Goal: Task Accomplishment & Management: Use online tool/utility

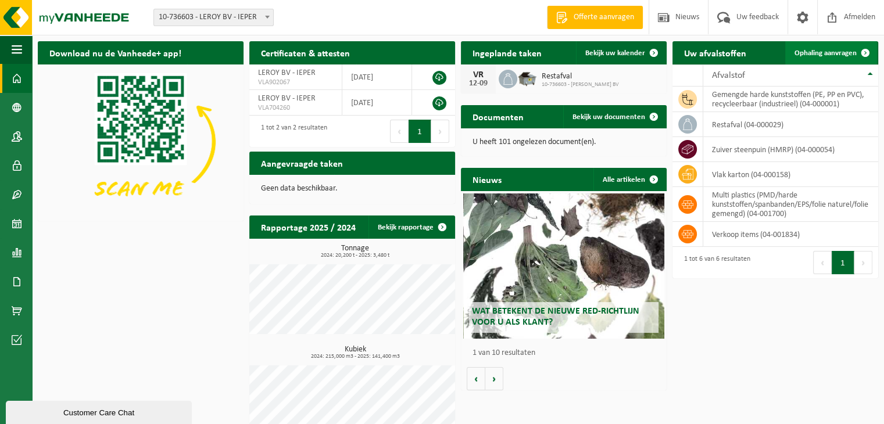
click at [836, 49] on span "Ophaling aanvragen" at bounding box center [825, 53] width 62 height 8
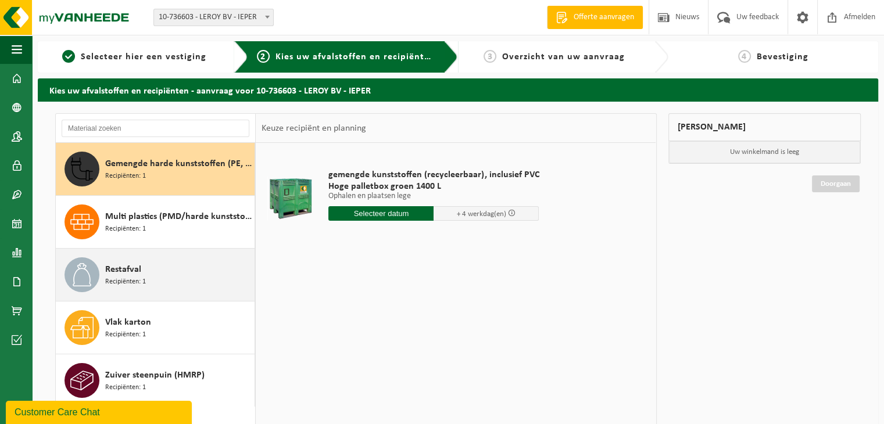
click at [119, 282] on span "Recipiënten: 1" at bounding box center [125, 282] width 41 height 11
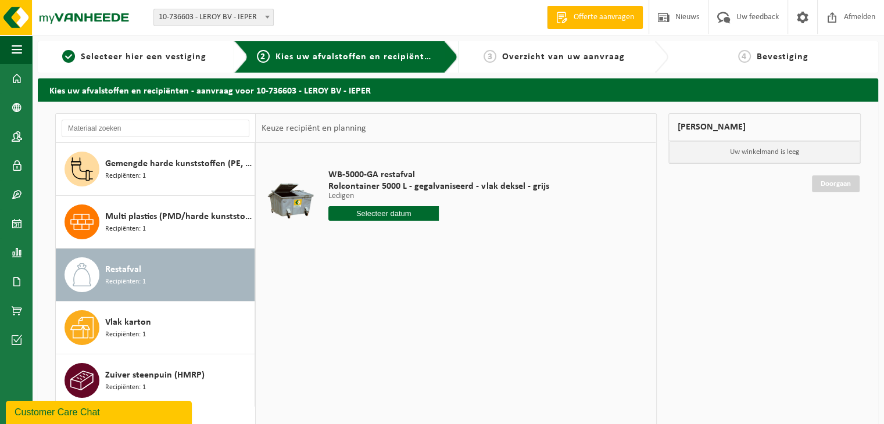
click at [349, 217] on input "text" at bounding box center [383, 213] width 110 height 15
click at [421, 321] on div "19" at bounding box center [421, 316] width 20 height 19
type input "Van 2025-09-19"
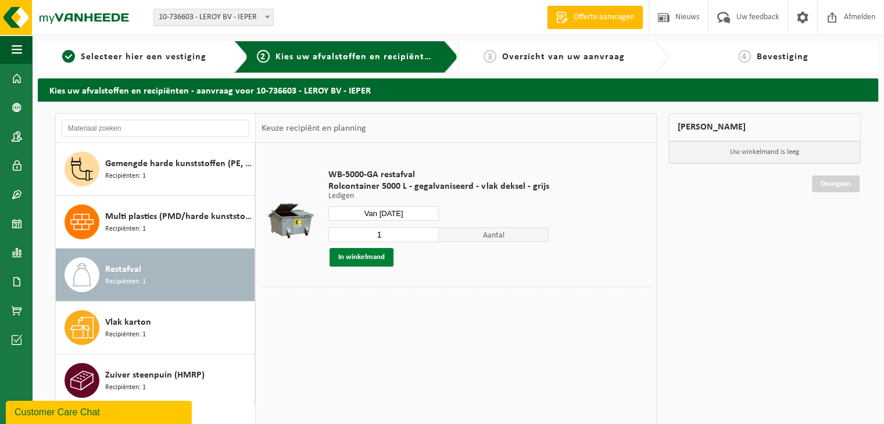
click at [369, 254] on button "In winkelmand" at bounding box center [361, 257] width 64 height 19
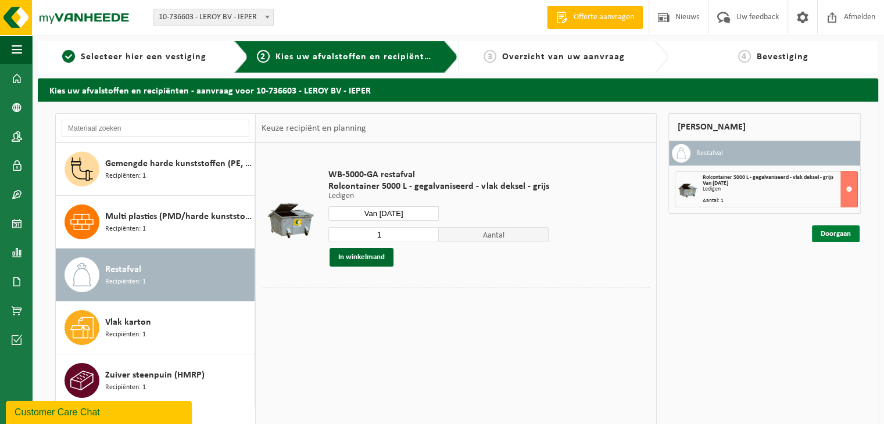
click at [839, 235] on link "Doorgaan" at bounding box center [836, 233] width 48 height 17
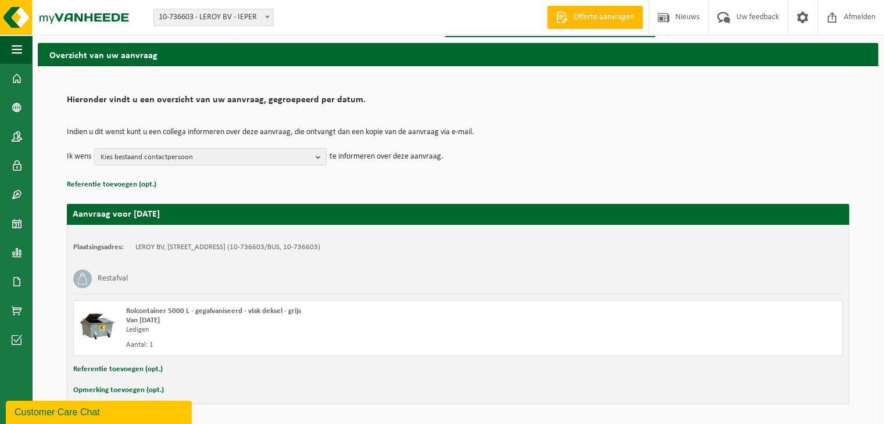
scroll to position [74, 0]
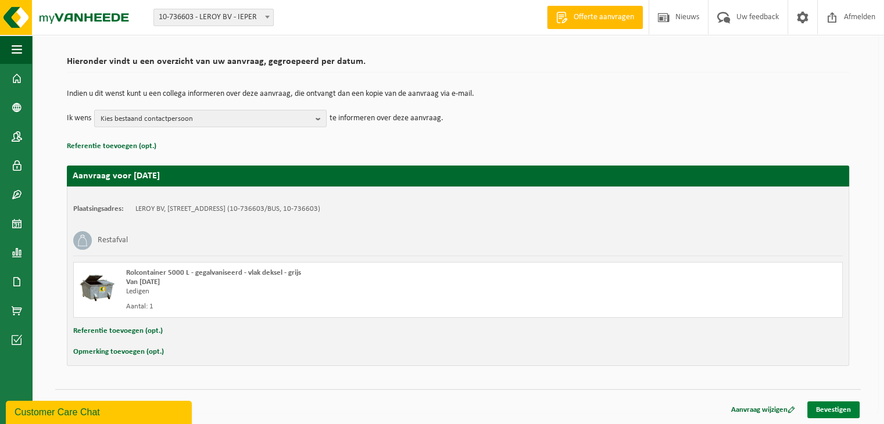
click at [845, 413] on link "Bevestigen" at bounding box center [833, 409] width 52 height 17
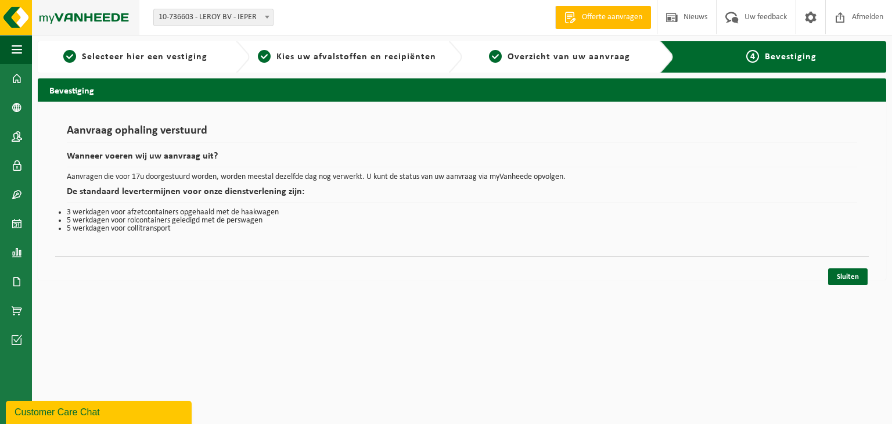
click at [89, 21] on img at bounding box center [69, 17] width 139 height 35
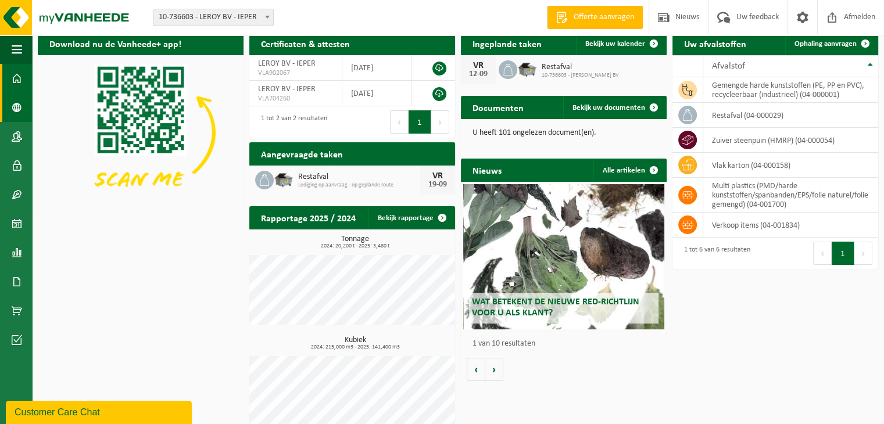
scroll to position [23, 0]
